Goal: Information Seeking & Learning: Check status

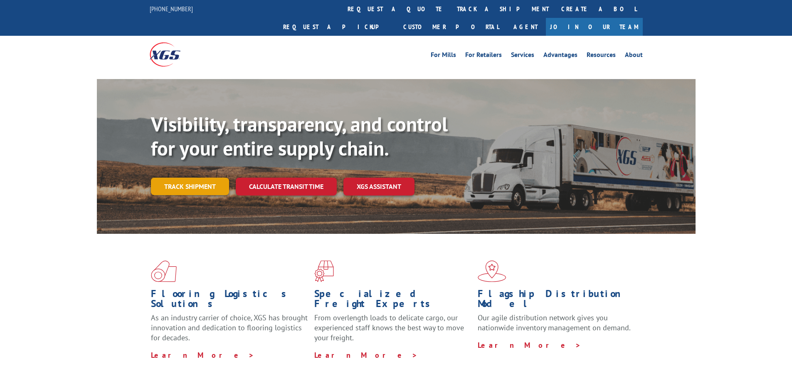
click at [209, 178] on link "Track shipment" at bounding box center [190, 186] width 78 height 17
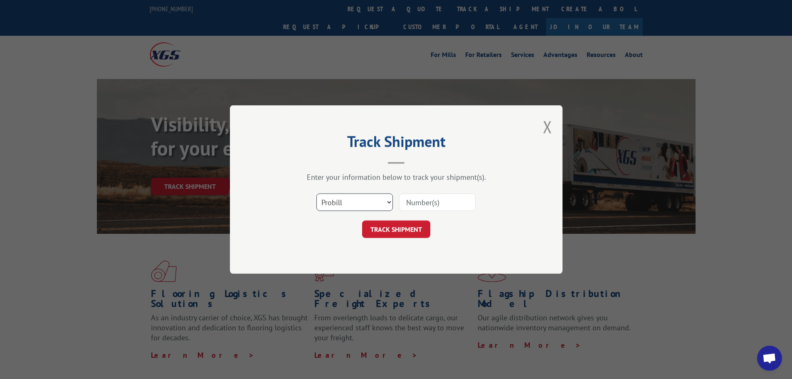
click at [360, 203] on select "Select category... Probill BOL PO" at bounding box center [354, 201] width 77 height 17
select select "bol"
click at [316, 193] on select "Select category... Probill BOL PO" at bounding box center [354, 201] width 77 height 17
drag, startPoint x: 423, startPoint y: 204, endPoint x: 442, endPoint y: 204, distance: 19.5
click at [423, 204] on input at bounding box center [437, 201] width 77 height 17
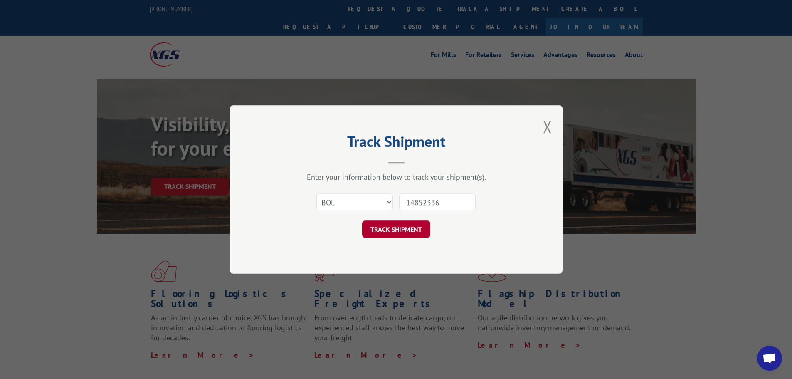
type input "14852336"
click at [398, 232] on button "TRACK SHIPMENT" at bounding box center [396, 228] width 68 height 17
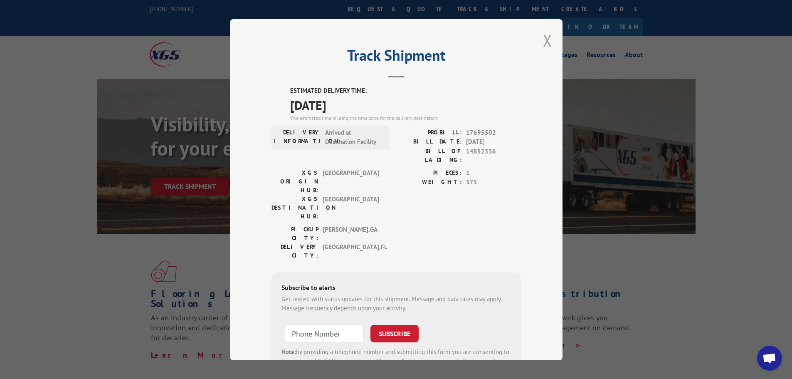
click at [544, 44] on button "Close modal" at bounding box center [547, 41] width 9 height 22
